Goal: Task Accomplishment & Management: Manage account settings

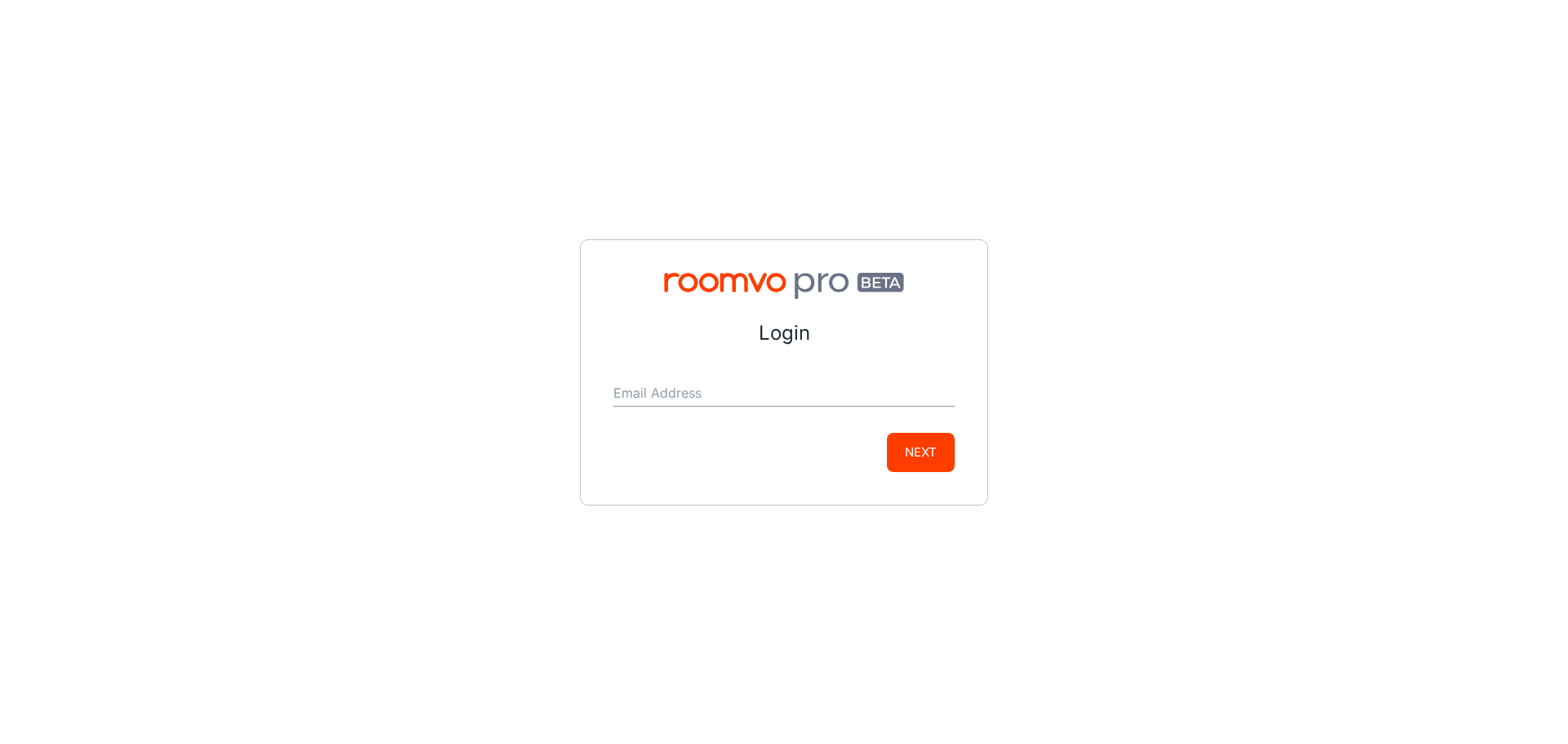
click at [701, 401] on input "Email Address" at bounding box center [784, 393] width 342 height 26
type input "[EMAIL_ADDRESS][DOMAIN_NAME]"
click at [928, 444] on button "Next" at bounding box center [920, 451] width 68 height 39
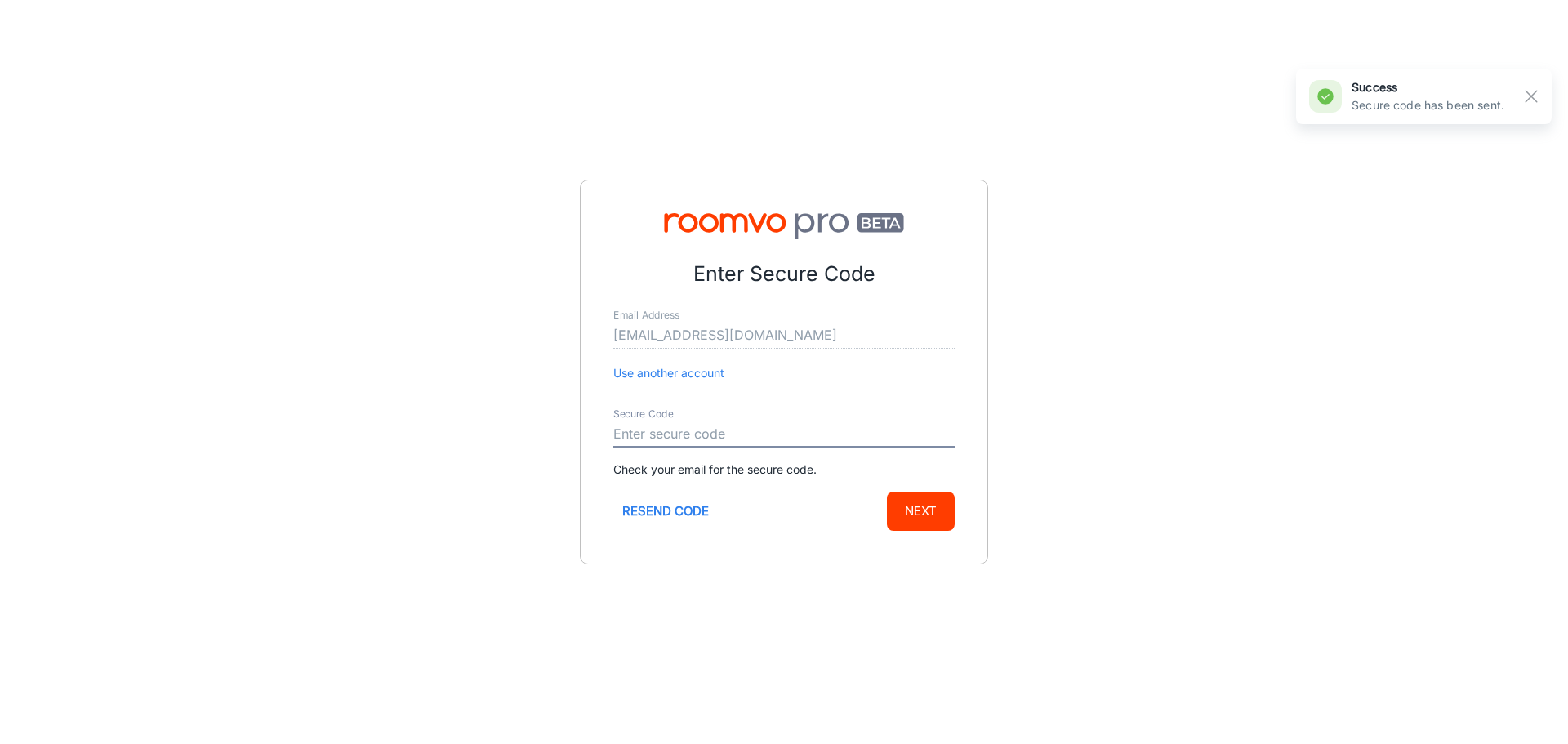
click at [716, 424] on input "Secure Code" at bounding box center [784, 434] width 342 height 26
click at [1259, 417] on div "Enter Secure Code Email Address [EMAIL_ADDRESS][DOMAIN_NAME] Use another accoun…" at bounding box center [784, 372] width 1568 height 744
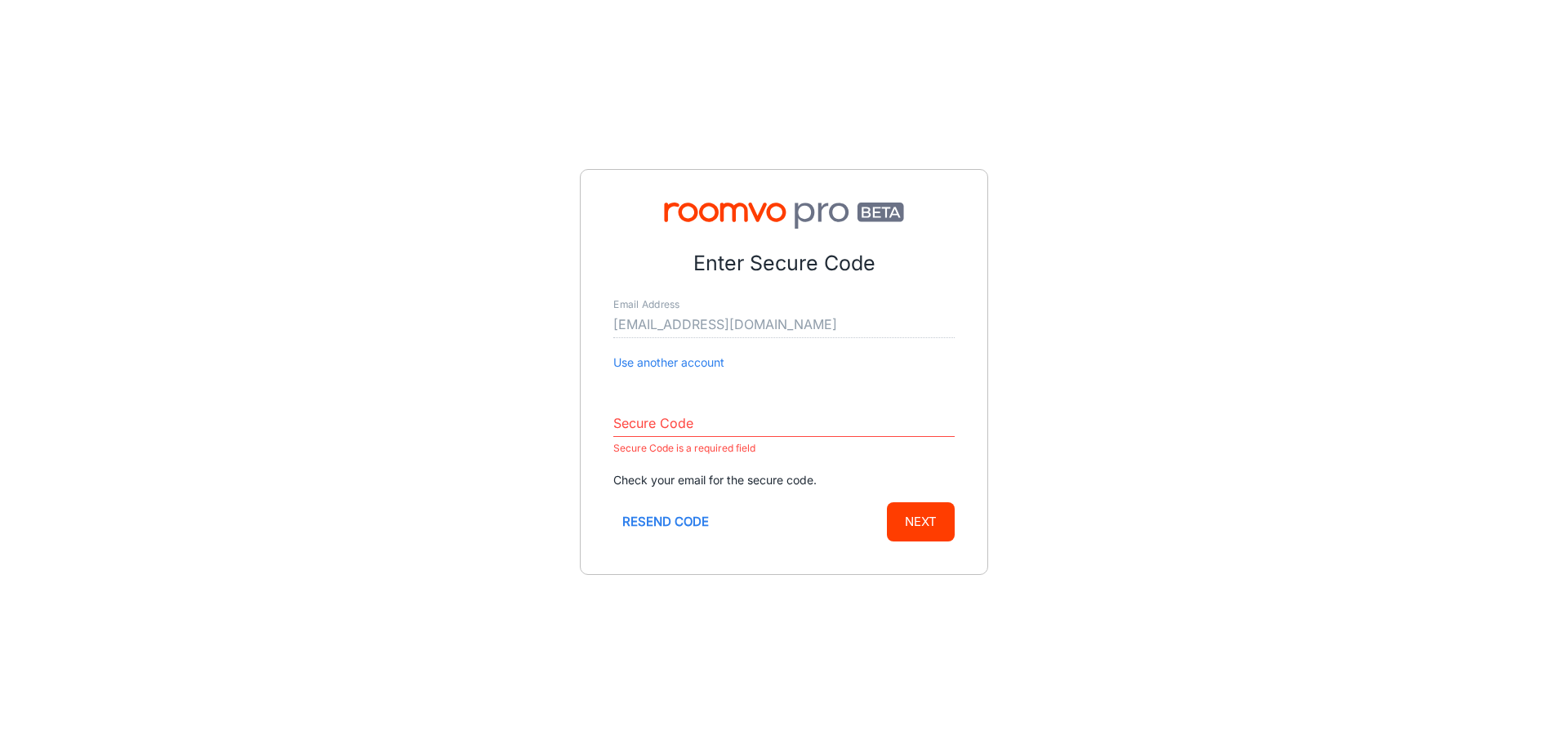
click at [691, 414] on input "Secure Code" at bounding box center [784, 423] width 342 height 26
paste input "448732"
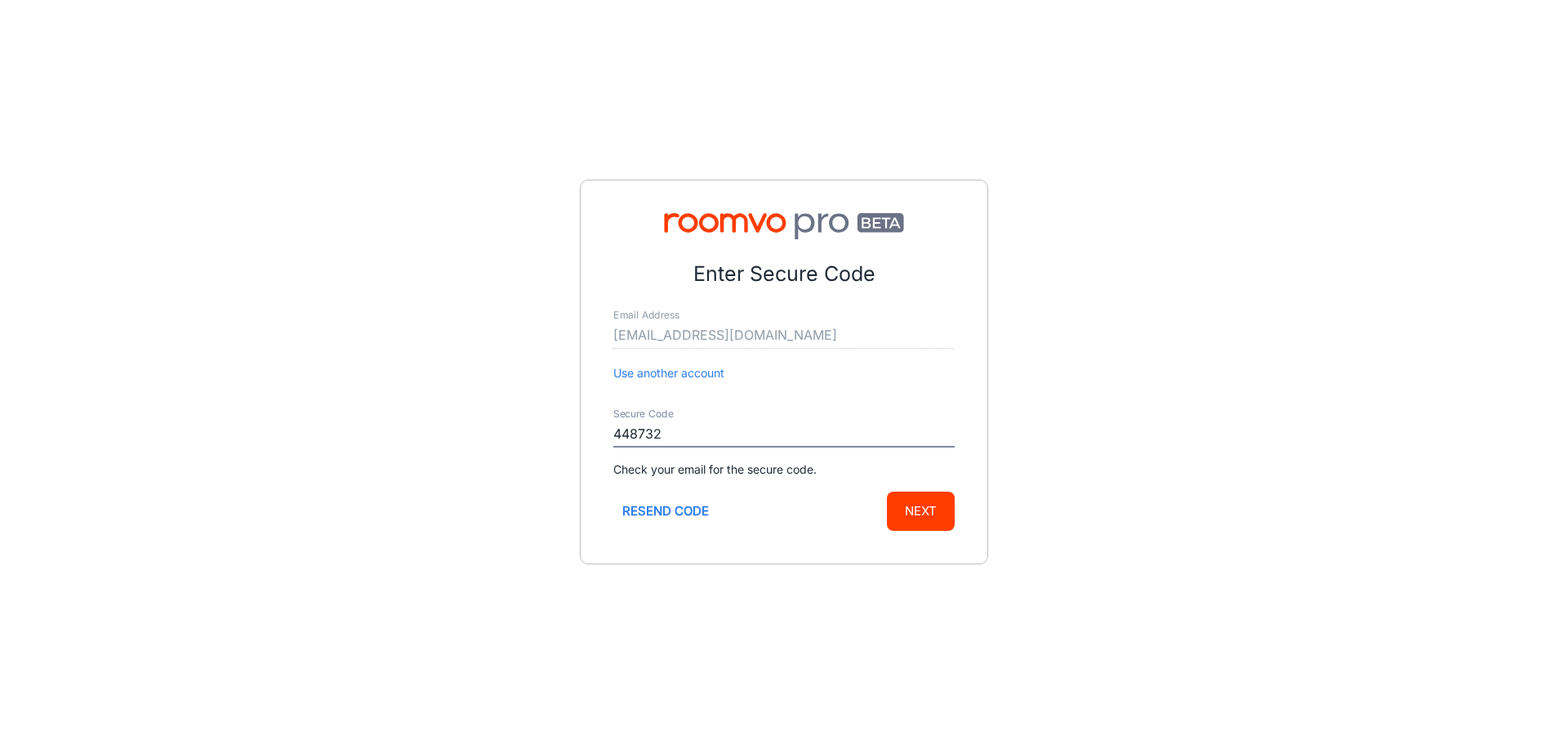
type input "448732"
click at [934, 513] on button "Next" at bounding box center [920, 511] width 68 height 39
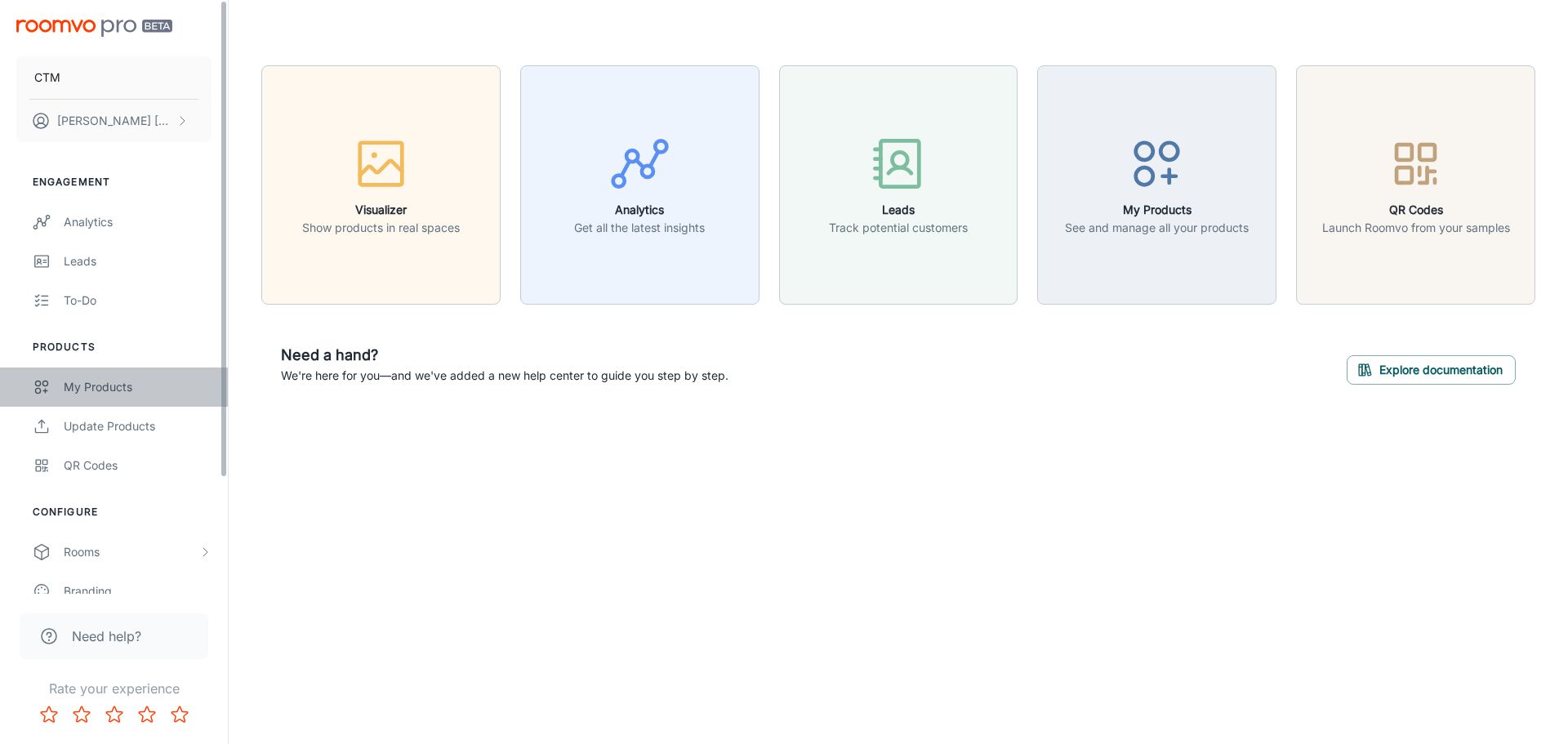
click at [74, 390] on div "My Products" at bounding box center [137, 387] width 148 height 18
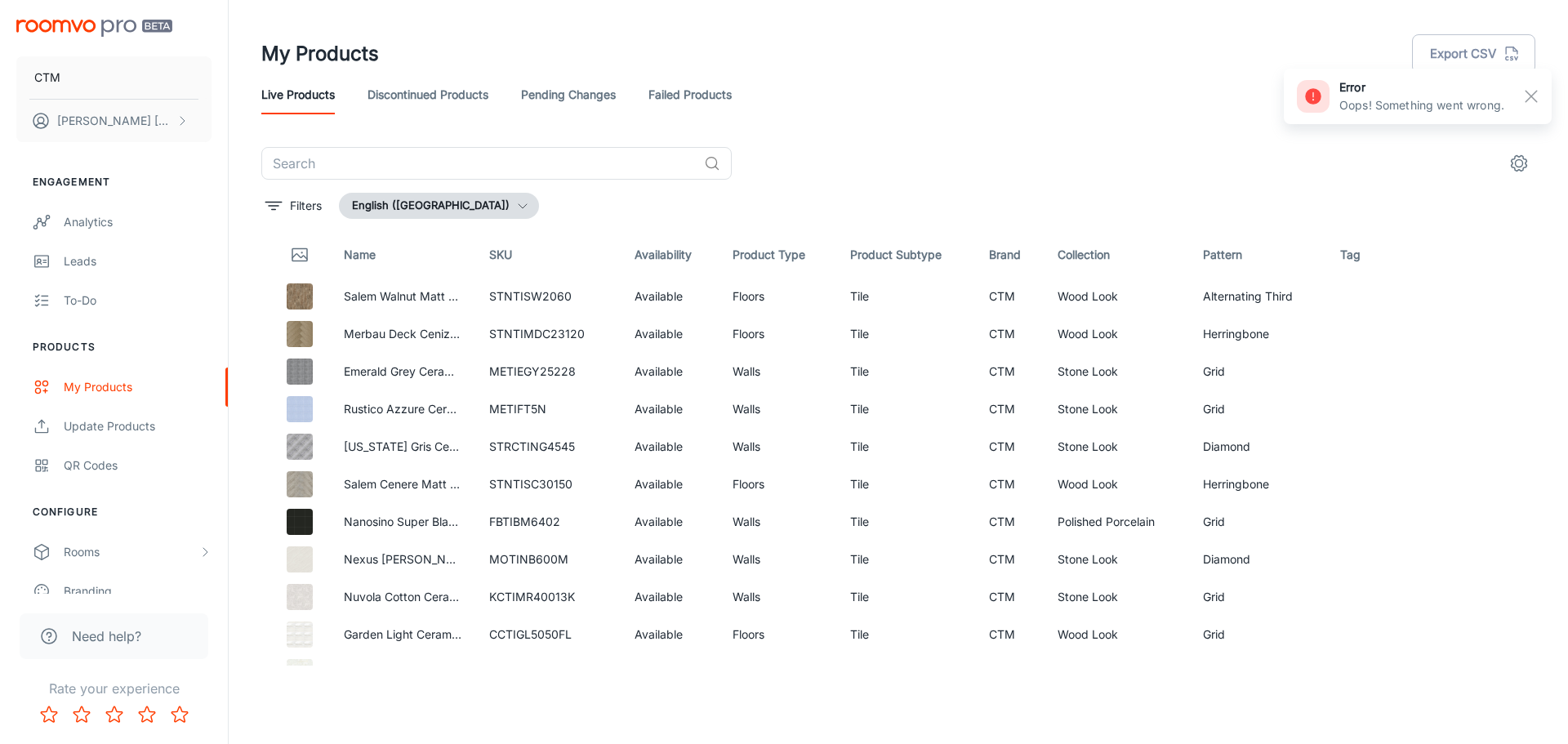
click at [450, 213] on button "English ([GEOGRAPHIC_DATA])" at bounding box center [439, 205] width 200 height 26
click at [424, 261] on li "English ([GEOGRAPHIC_DATA])" at bounding box center [450, 269] width 219 height 29
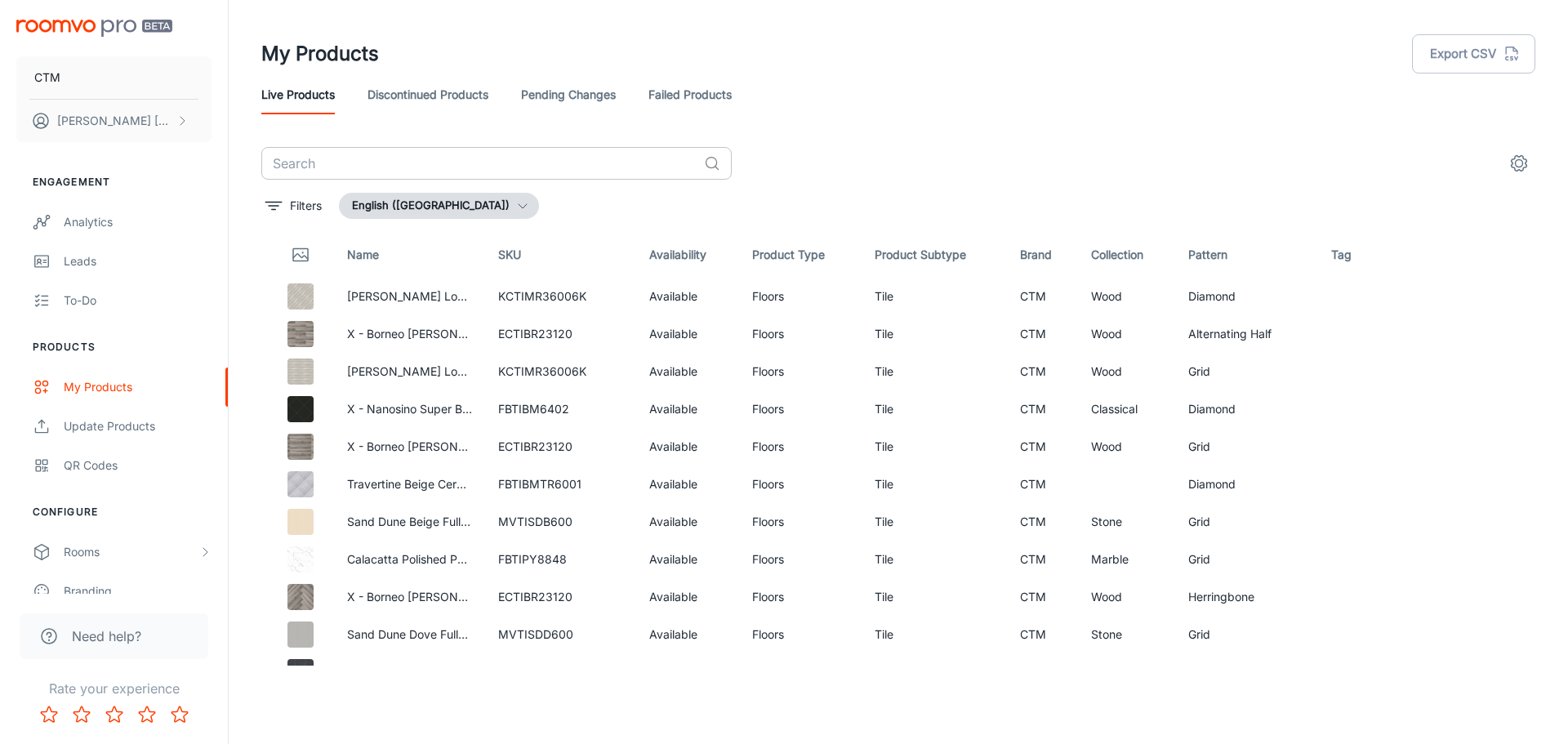
click at [416, 159] on input "text" at bounding box center [480, 164] width 436 height 33
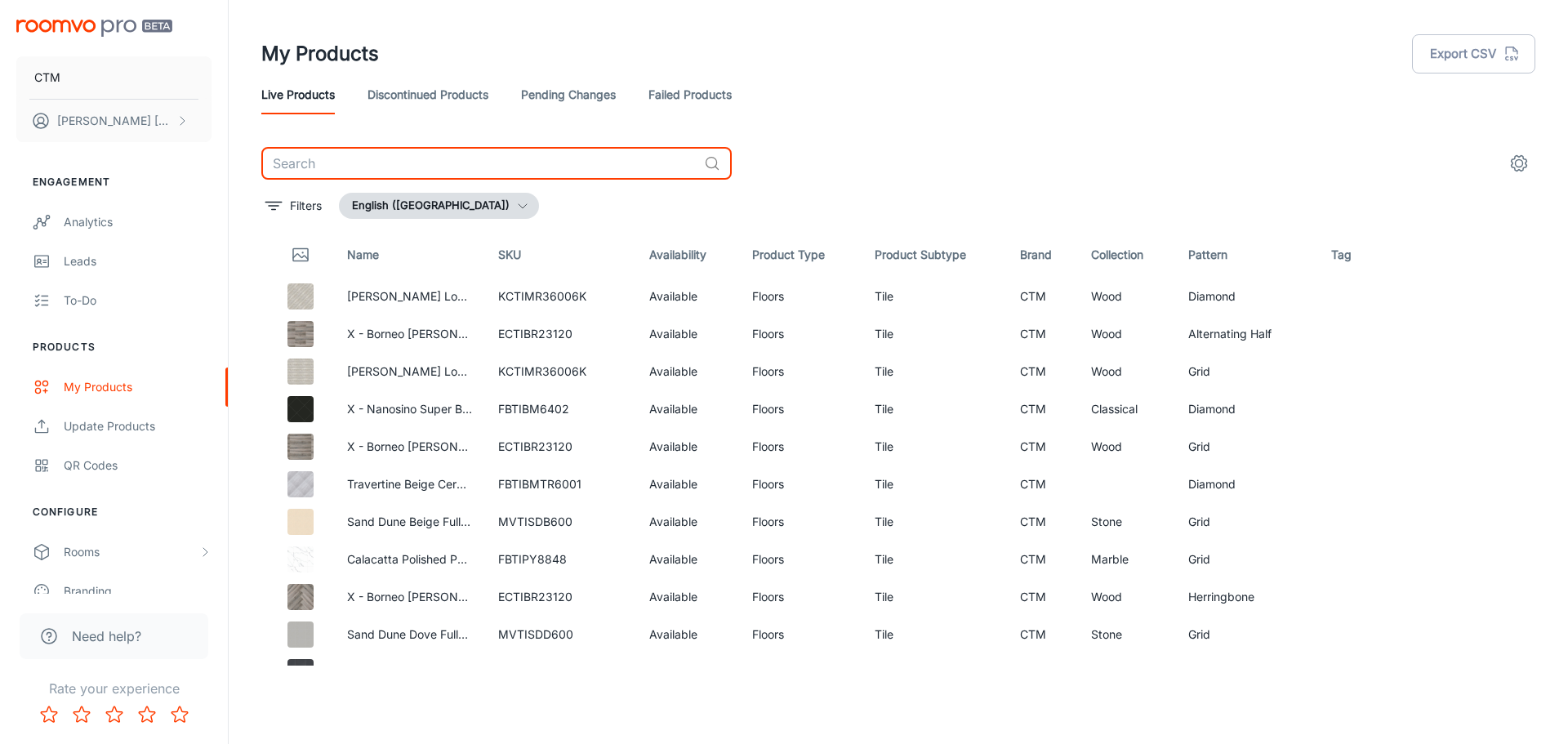
paste input "WS1CVW20A7L"
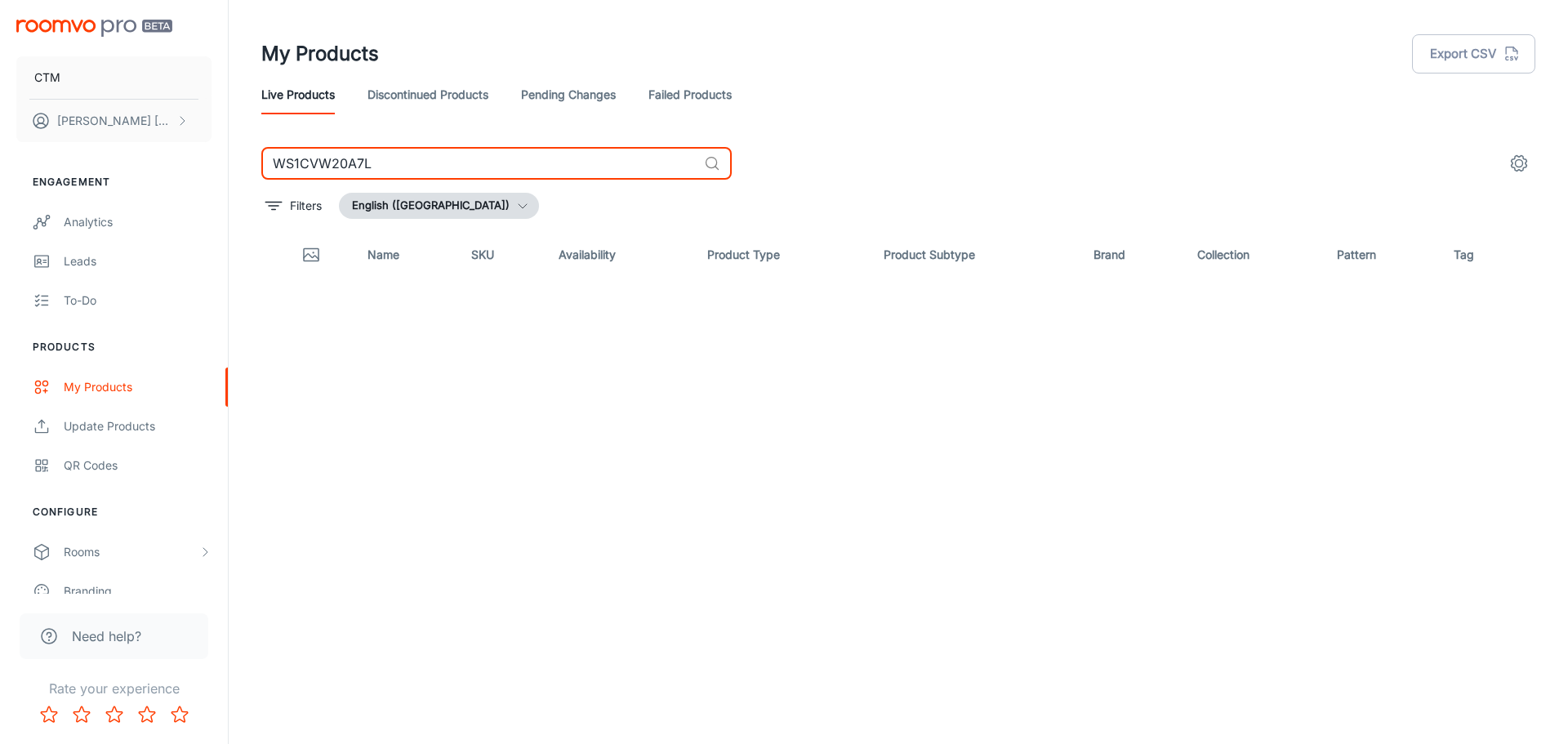
click at [713, 164] on icon at bounding box center [712, 164] width 16 height 16
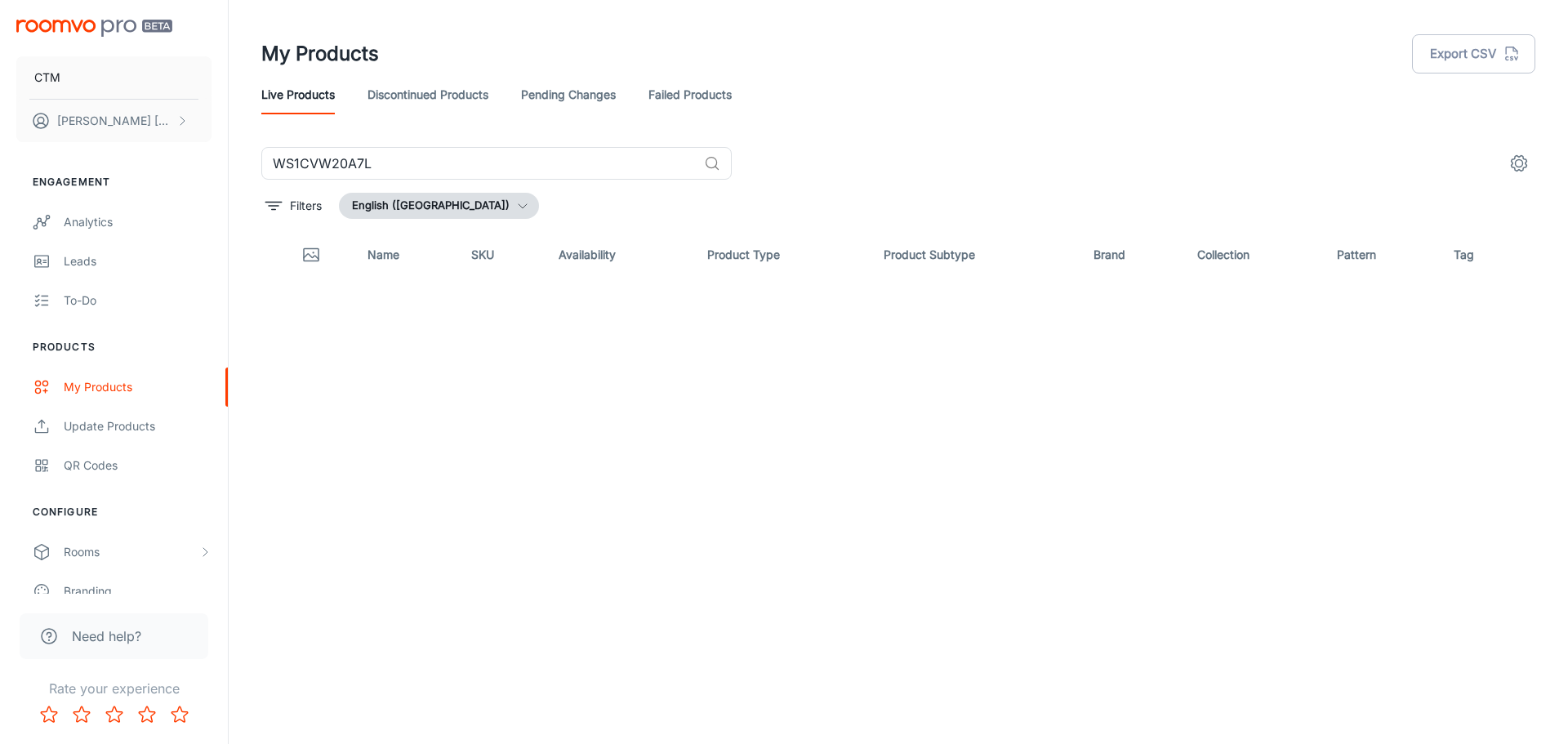
click at [432, 206] on button "English ([GEOGRAPHIC_DATA])" at bounding box center [439, 205] width 200 height 26
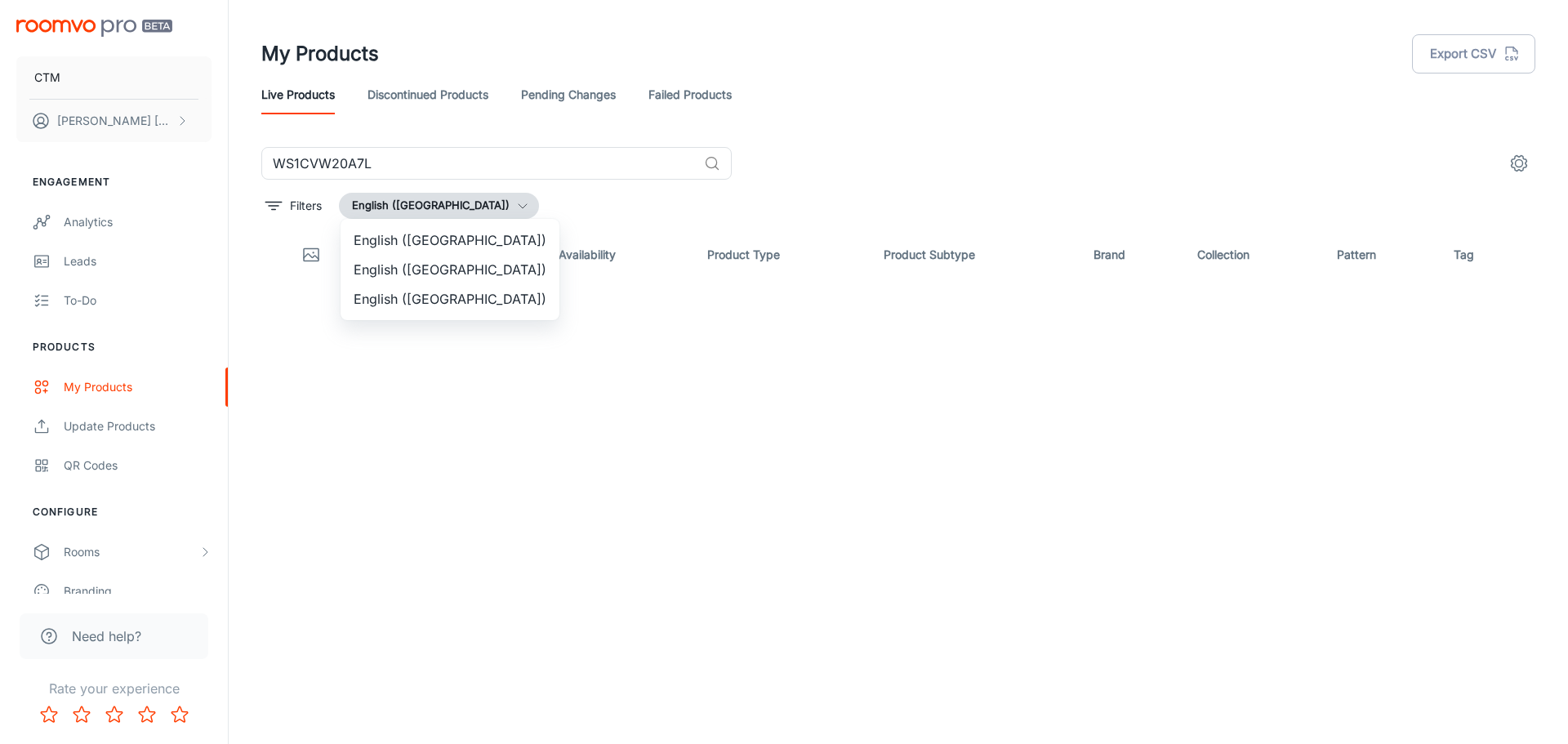
click at [444, 303] on li "English ([GEOGRAPHIC_DATA])" at bounding box center [450, 299] width 219 height 29
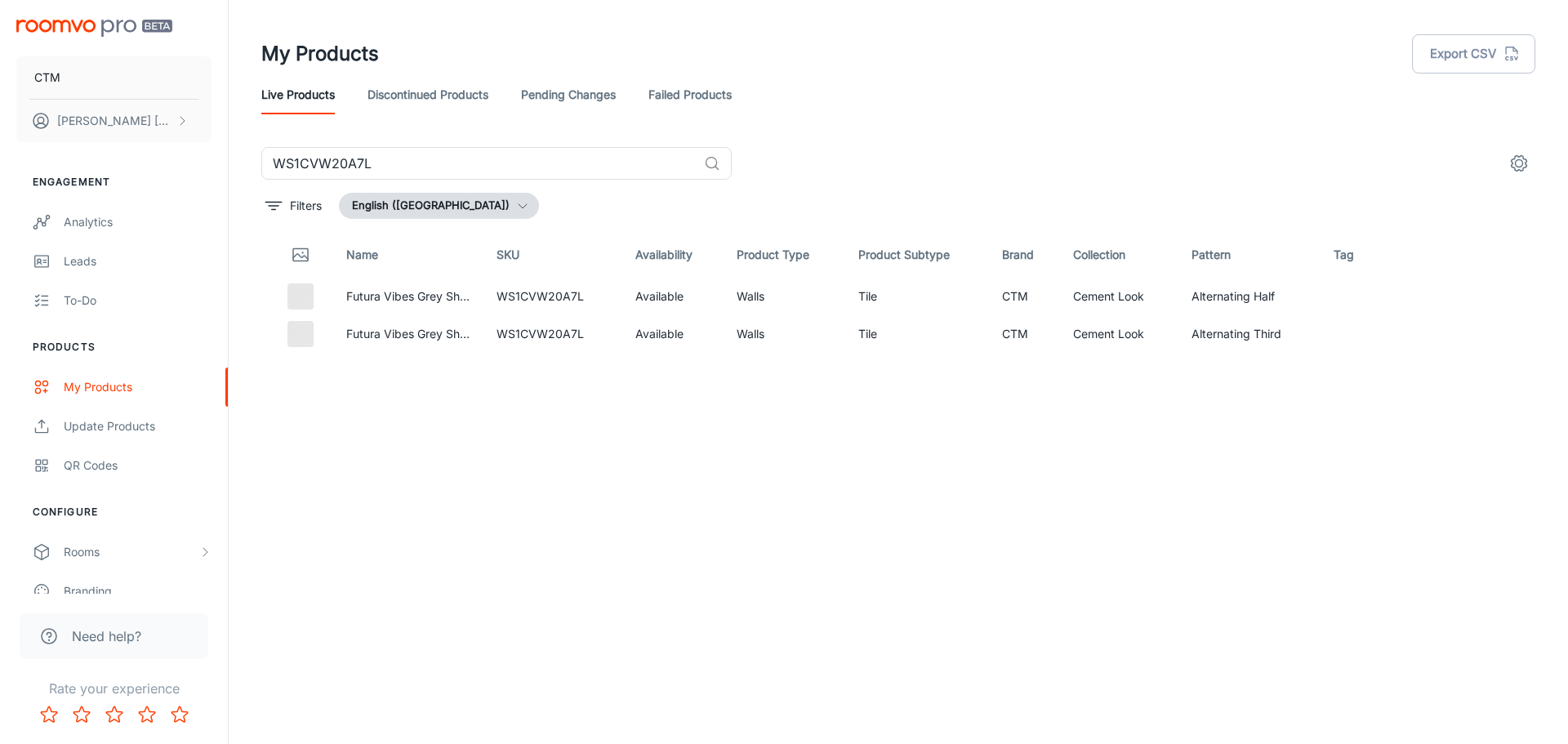
click at [466, 201] on button "English ([GEOGRAPHIC_DATA])" at bounding box center [439, 205] width 200 height 26
click at [436, 271] on li "English ([GEOGRAPHIC_DATA])" at bounding box center [450, 269] width 219 height 29
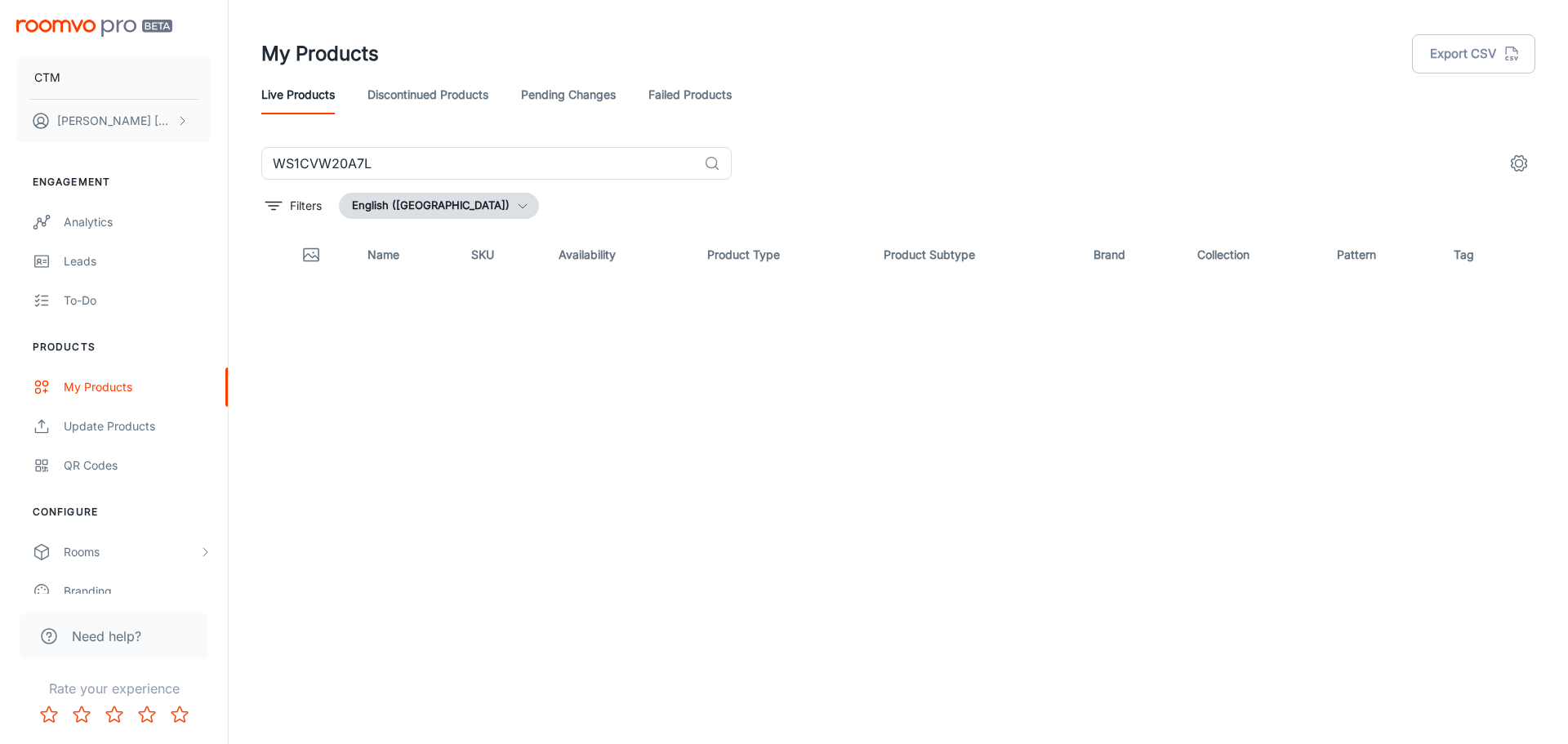
click at [834, 531] on div "Name SKU Availability Product Type Product Subtype Brand Collection Pattern Tag" at bounding box center [898, 448] width 1274 height 433
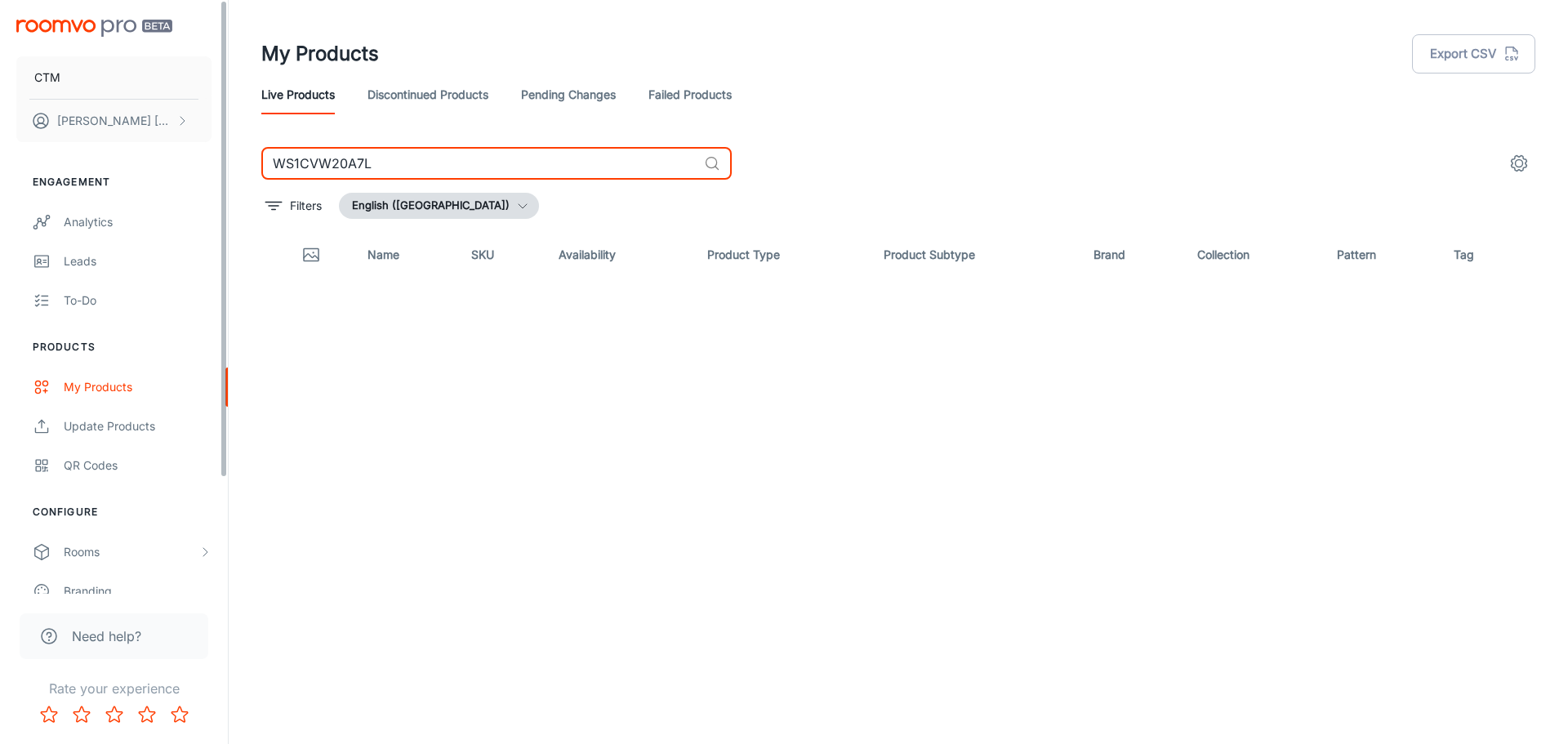
click at [332, 154] on input "WS1CVW20A7L" at bounding box center [480, 164] width 436 height 33
paste input "VT1KFA30631E"
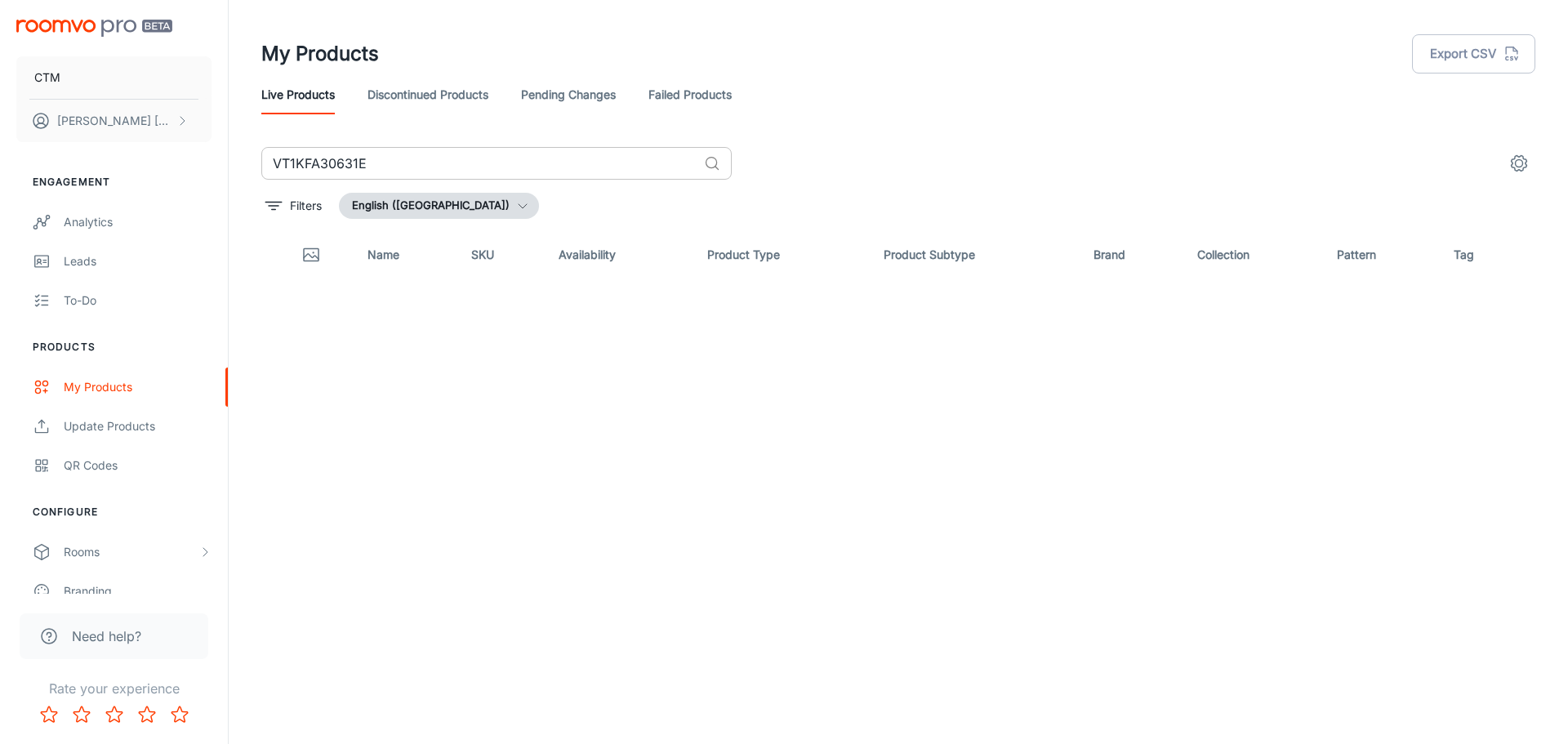
click at [351, 154] on input "VT1KFA30631E" at bounding box center [480, 164] width 436 height 33
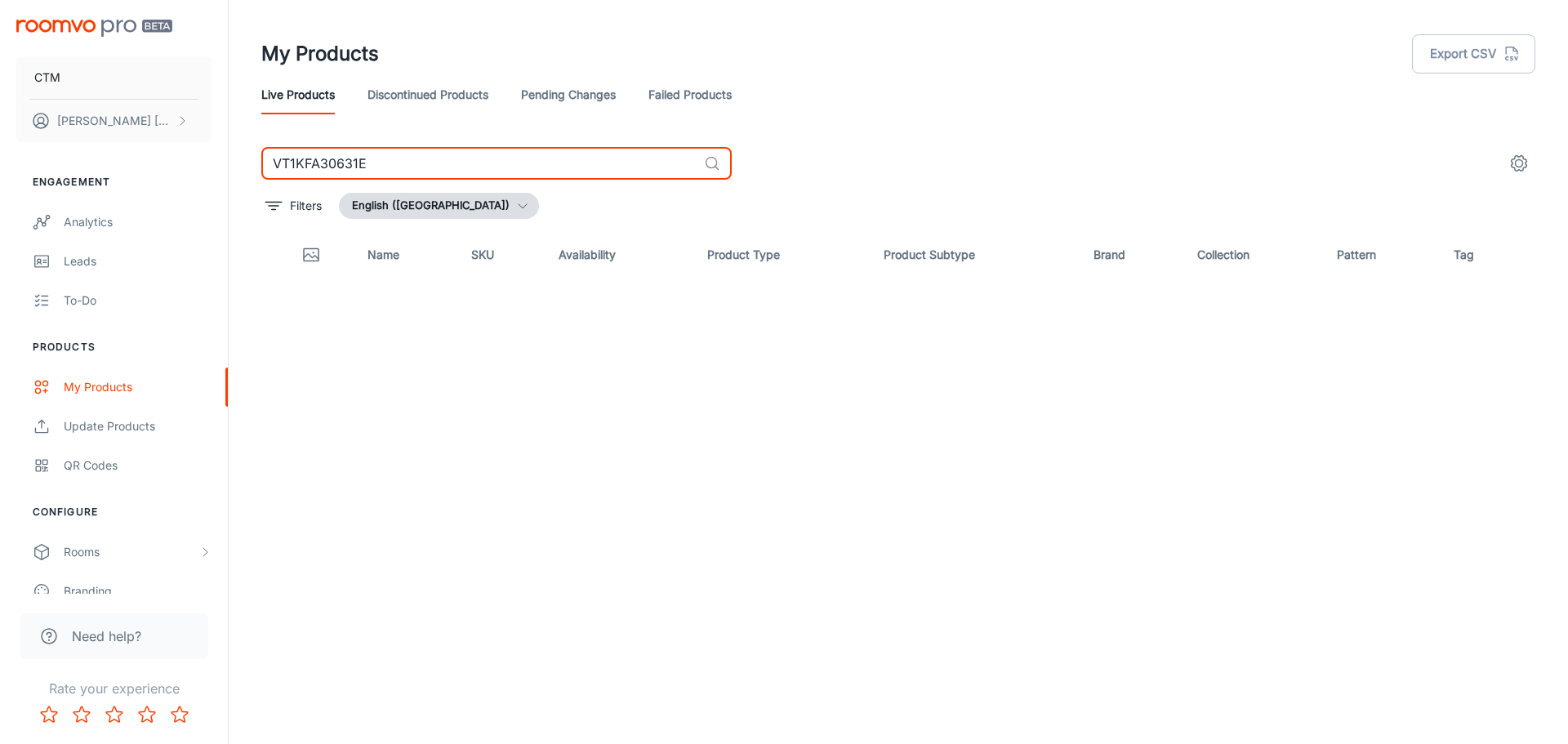
click at [351, 154] on input "VT1KFA30631E" at bounding box center [480, 164] width 436 height 33
paste input "FBTI36803A"
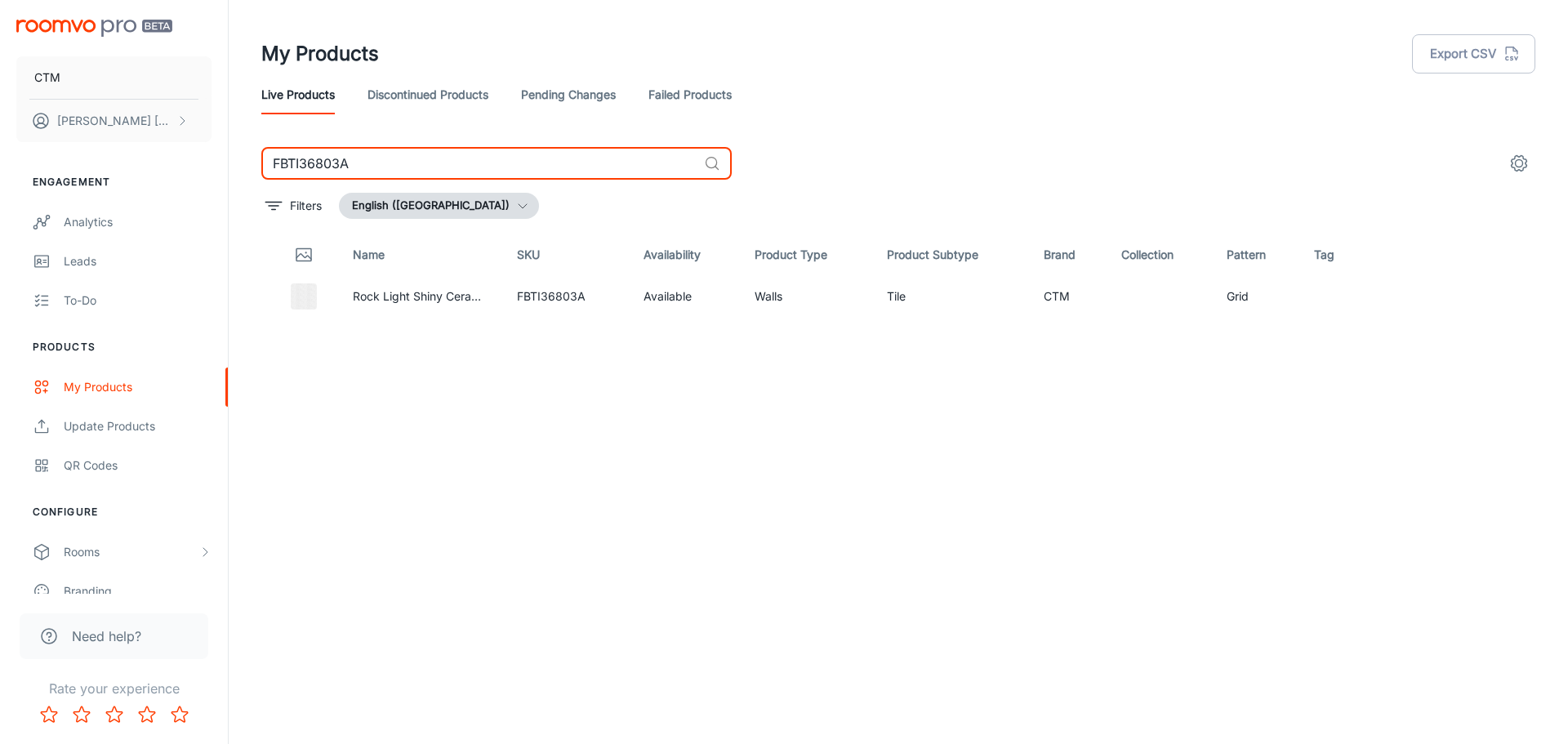
type input "FBTI36803A"
